Goal: Find specific page/section: Find specific page/section

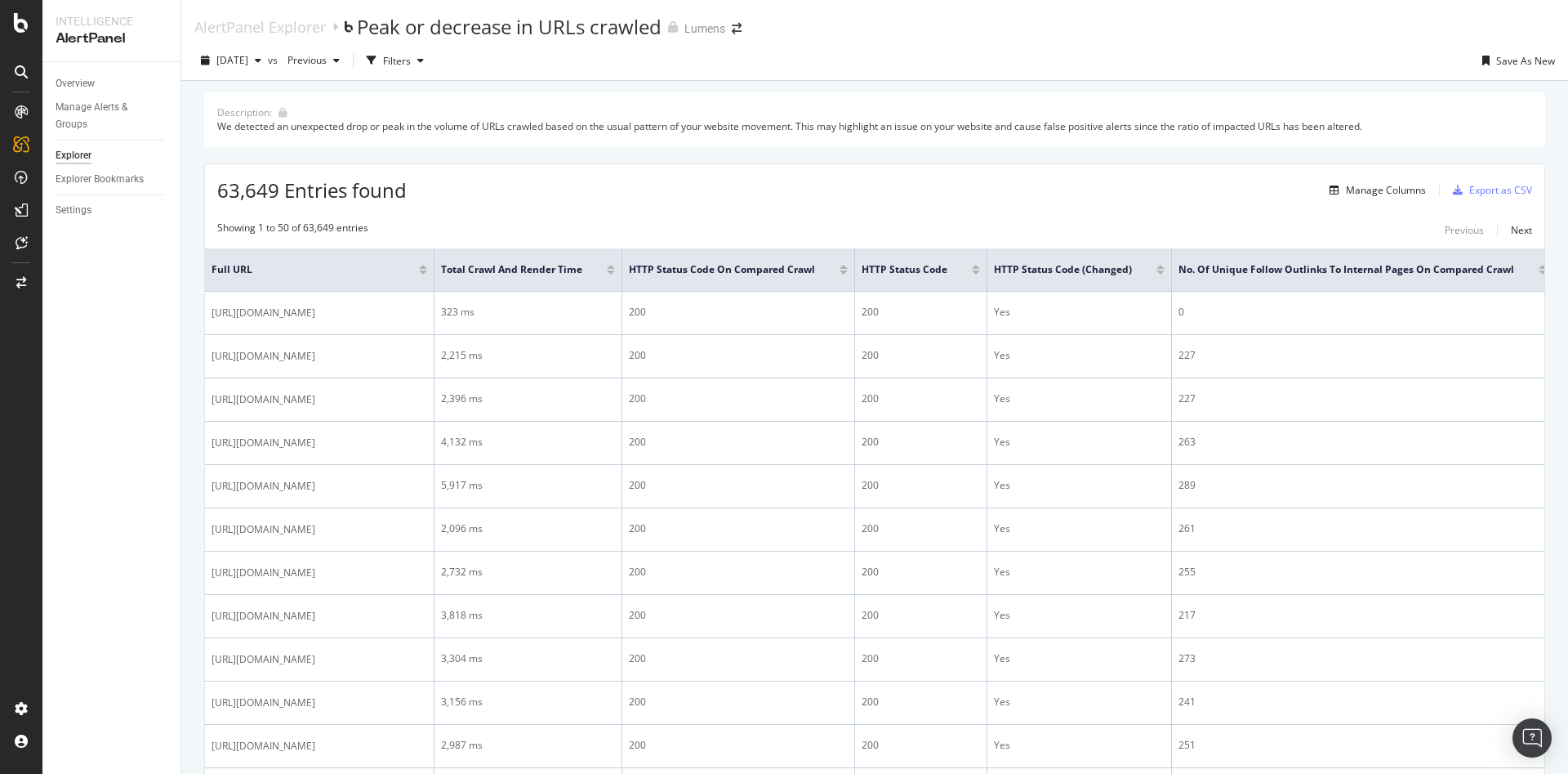
click at [14, 35] on div at bounding box center [21, 387] width 42 height 774
click at [23, 26] on icon at bounding box center [21, 23] width 14 height 20
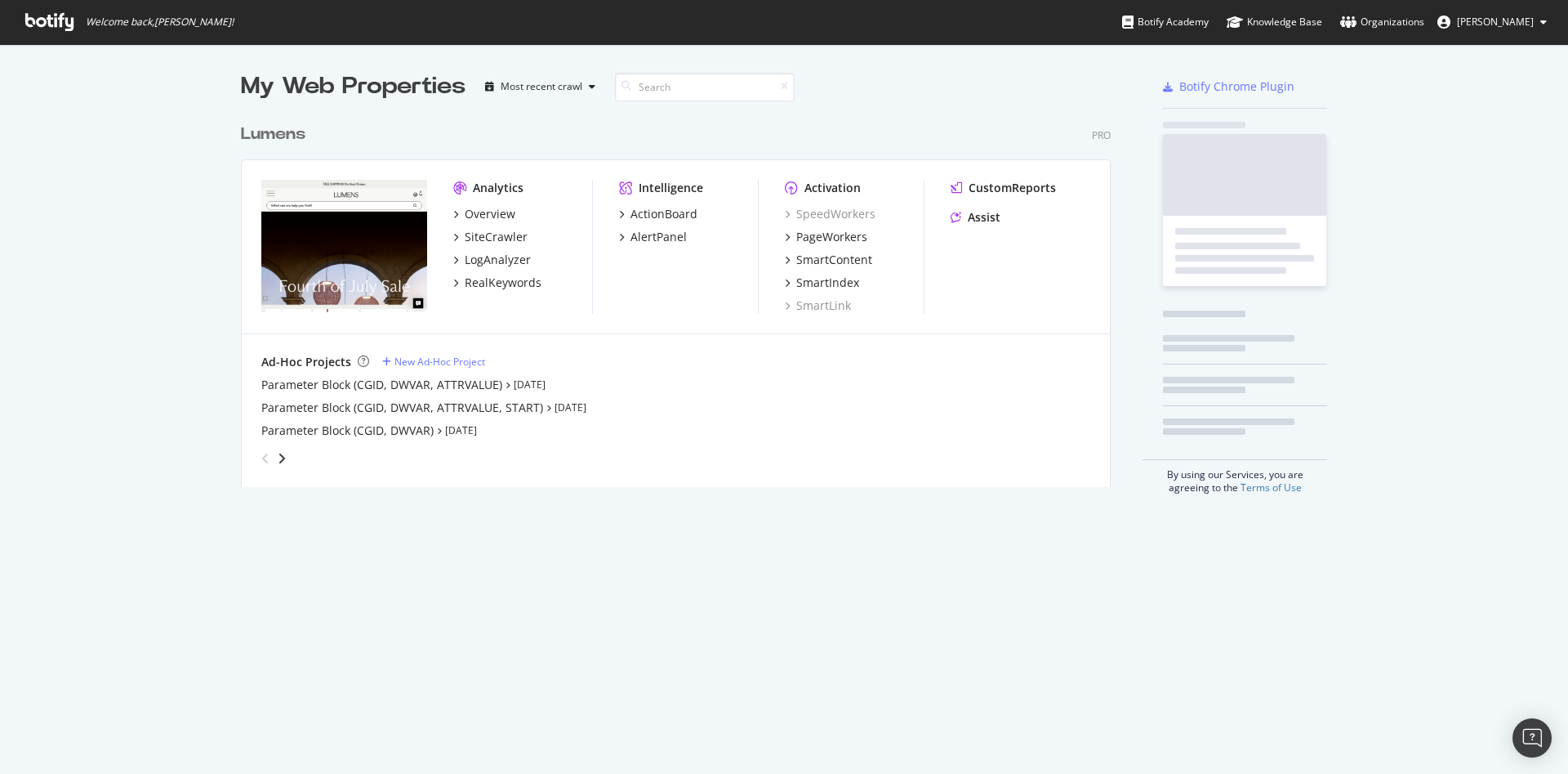
scroll to position [755, 1530]
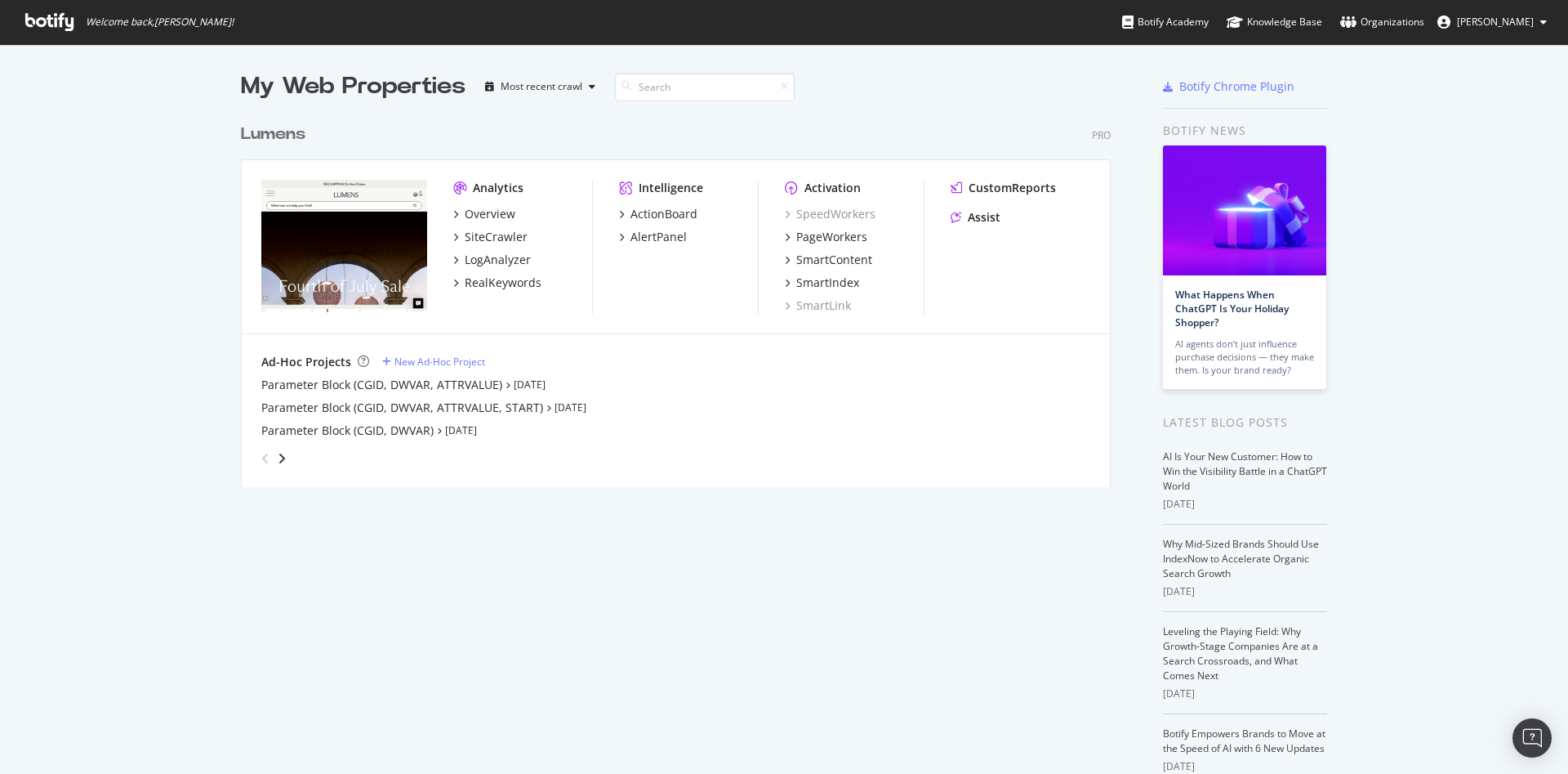
click at [277, 463] on div "angle-right" at bounding box center [282, 458] width 12 height 16
click at [261, 464] on icon "angle-left" at bounding box center [265, 458] width 8 height 13
